Goal: Information Seeking & Learning: Learn about a topic

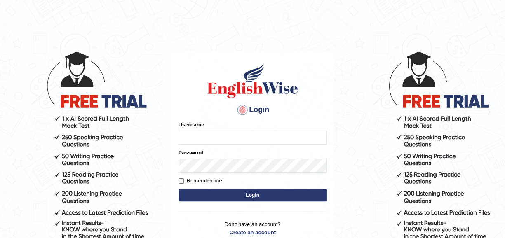
type input "mohammed23"
click at [252, 196] on button "Login" at bounding box center [253, 195] width 148 height 12
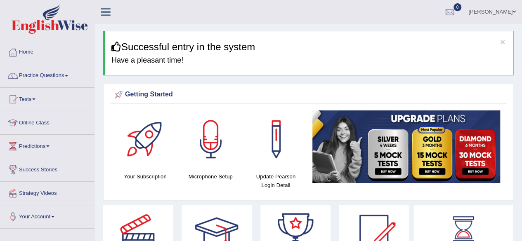
click at [68, 75] on span at bounding box center [66, 76] width 3 height 2
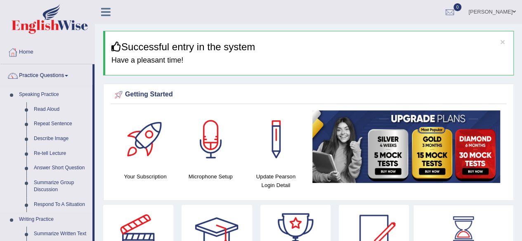
drag, startPoint x: 94, startPoint y: 82, endPoint x: 90, endPoint y: 96, distance: 14.2
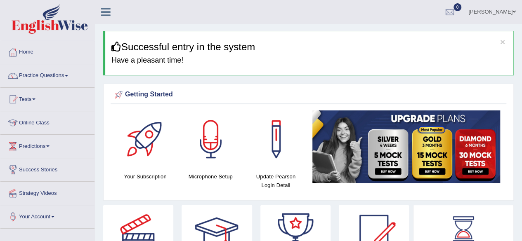
click at [90, 96] on link "Tests" at bounding box center [47, 98] width 94 height 21
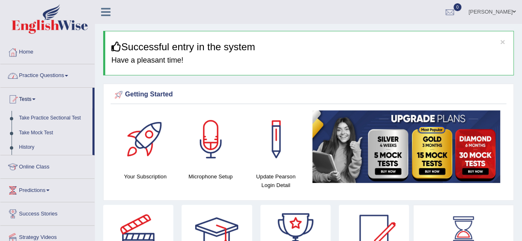
click at [73, 72] on link "Practice Questions" at bounding box center [47, 74] width 94 height 21
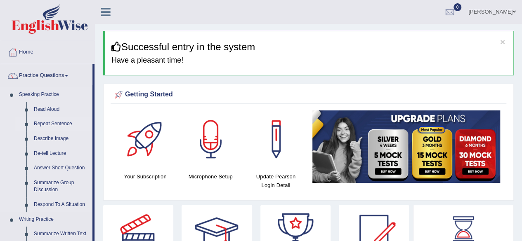
drag, startPoint x: 94, startPoint y: 108, endPoint x: 92, endPoint y: 118, distance: 10.0
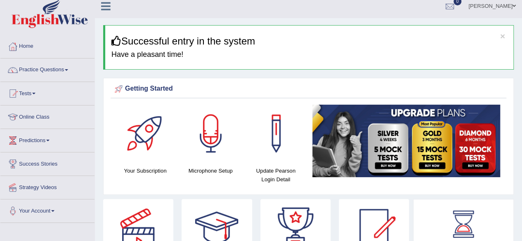
scroll to position [9, 0]
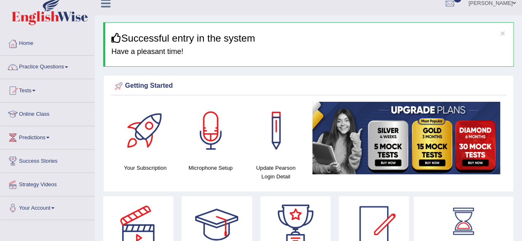
click at [68, 67] on span at bounding box center [66, 67] width 3 height 2
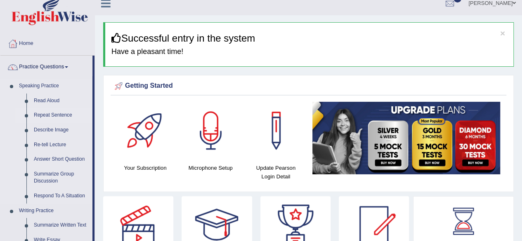
drag, startPoint x: 93, startPoint y: 102, endPoint x: 92, endPoint y: 114, distance: 12.0
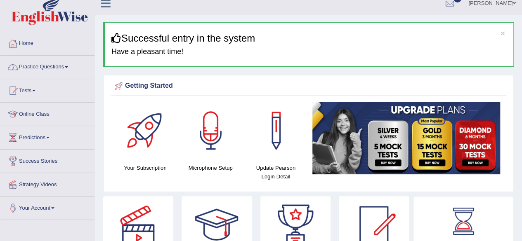
click at [68, 66] on span at bounding box center [66, 67] width 3 height 2
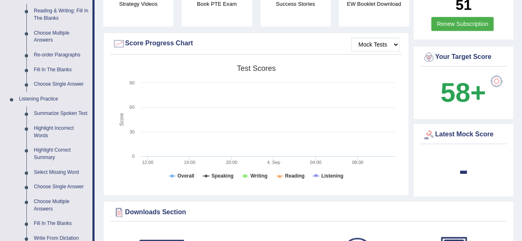
scroll to position [271, 0]
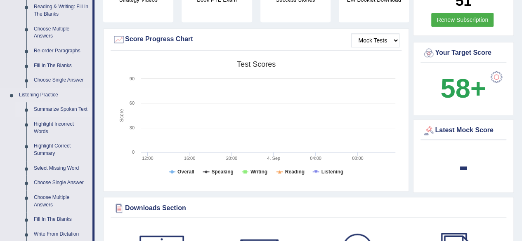
click at [61, 111] on link "Summarize Spoken Text" at bounding box center [61, 109] width 62 height 15
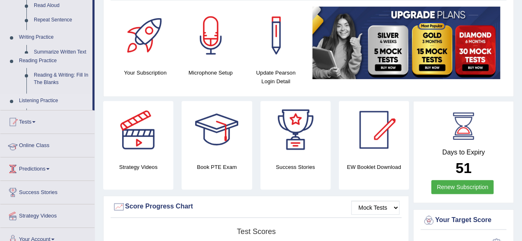
scroll to position [105, 0]
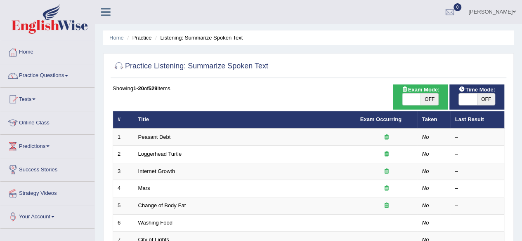
click at [477, 96] on span "OFF" at bounding box center [486, 100] width 18 height 12
checkbox input "true"
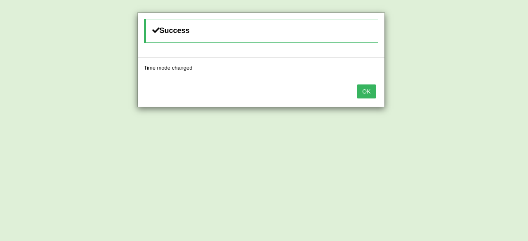
click at [374, 92] on button "OK" at bounding box center [366, 92] width 19 height 14
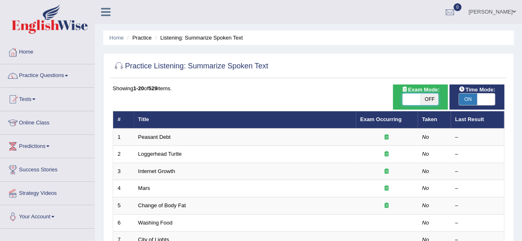
click at [411, 101] on span at bounding box center [411, 100] width 18 height 12
checkbox input "true"
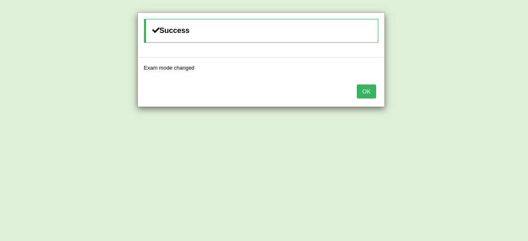
click at [372, 90] on button "OK" at bounding box center [366, 92] width 19 height 14
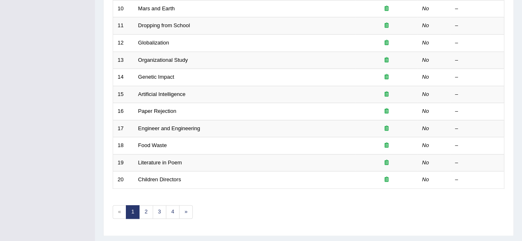
scroll to position [301, 0]
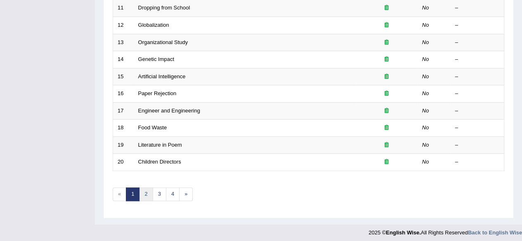
click at [148, 190] on link "2" at bounding box center [146, 195] width 14 height 14
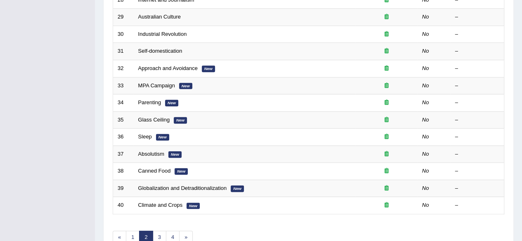
scroll to position [301, 0]
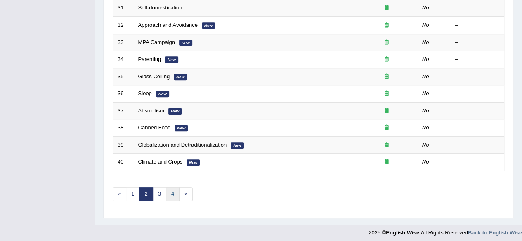
click at [169, 194] on link "4" at bounding box center [173, 195] width 14 height 14
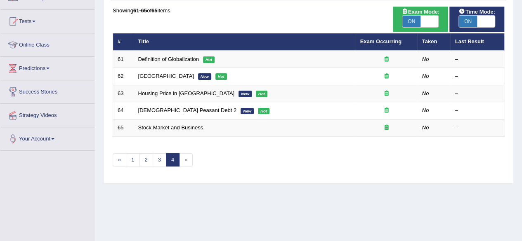
scroll to position [82, 0]
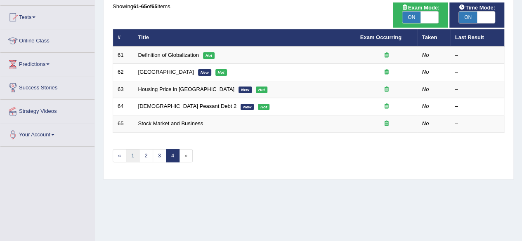
click at [134, 151] on link "1" at bounding box center [133, 156] width 14 height 14
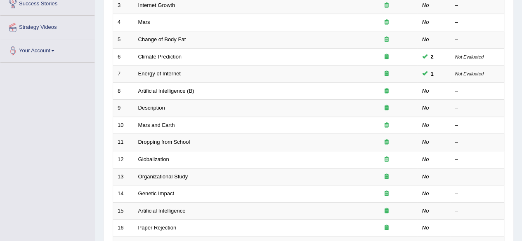
scroll to position [170, 0]
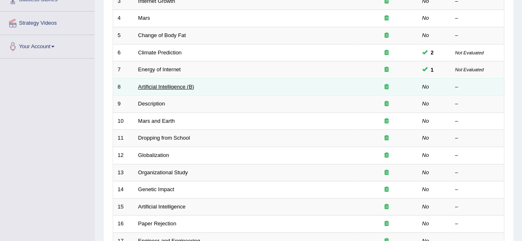
click at [169, 88] on link "Artificial Intelligence (B)" at bounding box center [166, 87] width 56 height 6
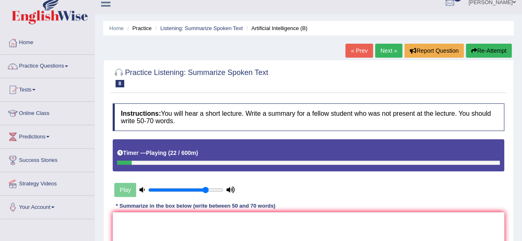
scroll to position [12, 0]
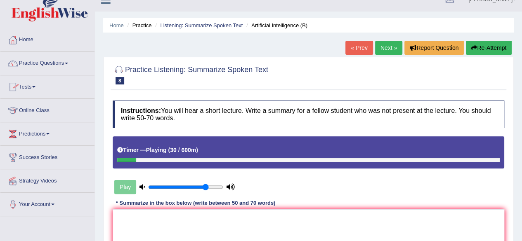
click at [69, 61] on link "Practice Questions" at bounding box center [47, 62] width 94 height 21
